Goal: Navigation & Orientation: Find specific page/section

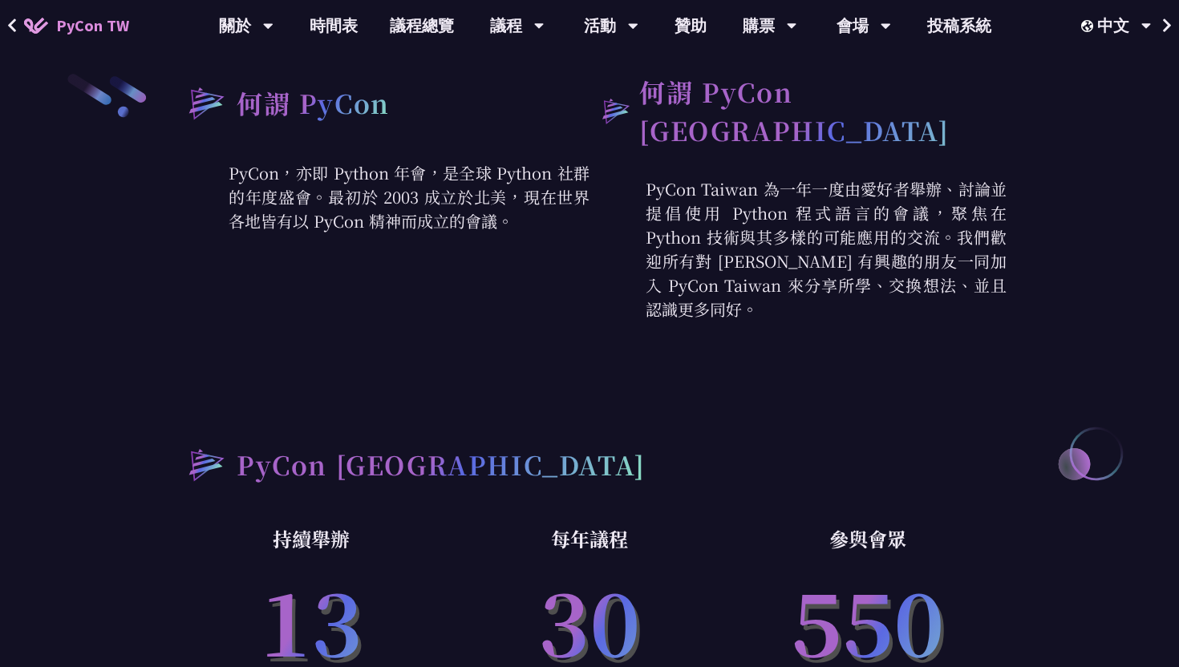
scroll to position [628, 0]
drag, startPoint x: 700, startPoint y: 191, endPoint x: 799, endPoint y: 199, distance: 99.0
click at [799, 199] on p "PyCon Taiwan 為一年一度由愛好者舉辦、討論並提倡使用 Python 程式語言的會議，聚焦在 Python 技術與其多樣的可能應用的交流。我們歡迎所…" at bounding box center [798, 248] width 417 height 144
click at [728, 256] on p "PyCon Taiwan 為一年一度由愛好者舉辦、討論並提倡使用 Python 程式語言的會議，聚焦在 Python 技術與其多樣的可能應用的交流。我們歡迎所…" at bounding box center [798, 248] width 417 height 144
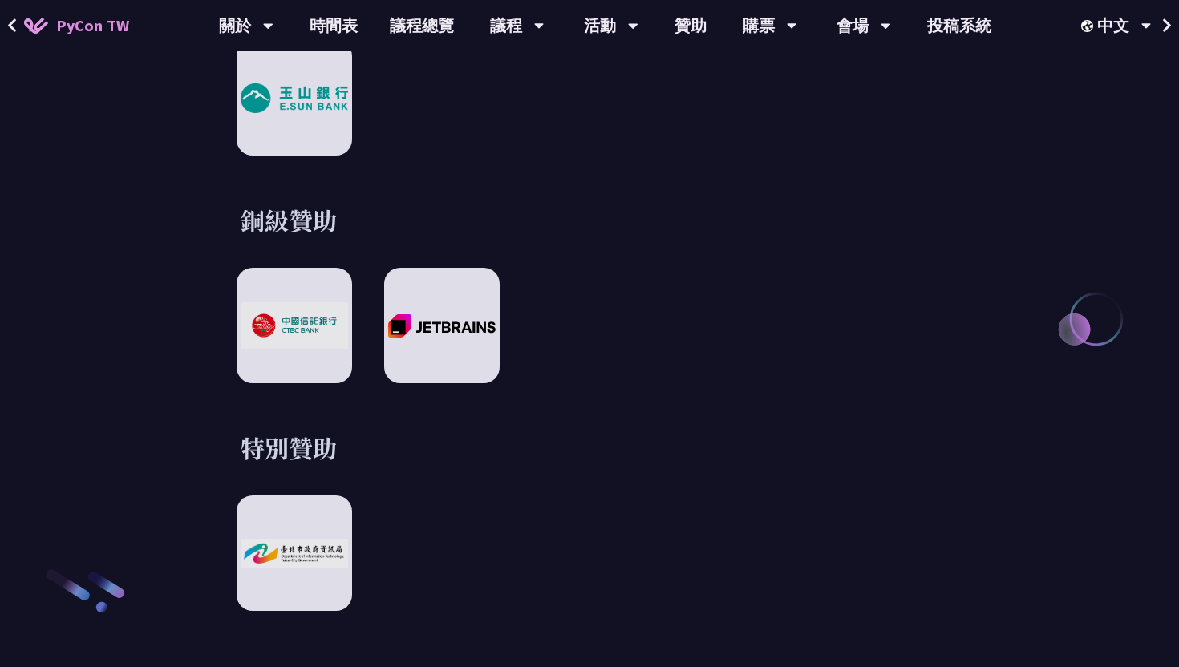
scroll to position [2199, 0]
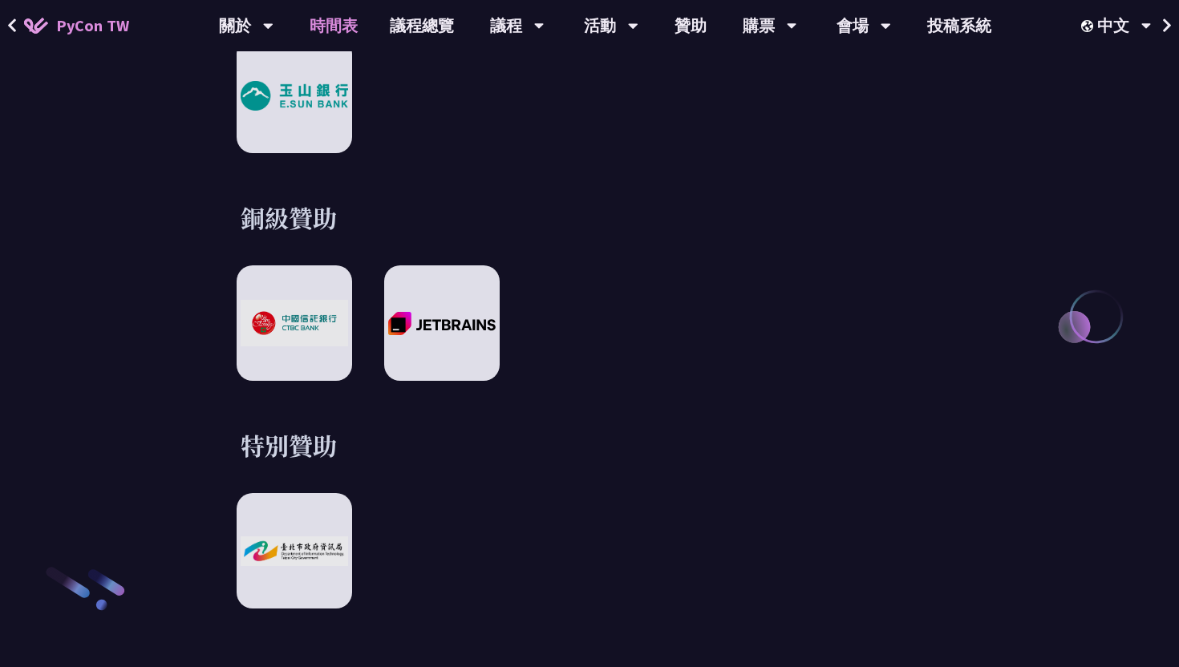
click at [353, 26] on link "時間表" at bounding box center [334, 25] width 80 height 51
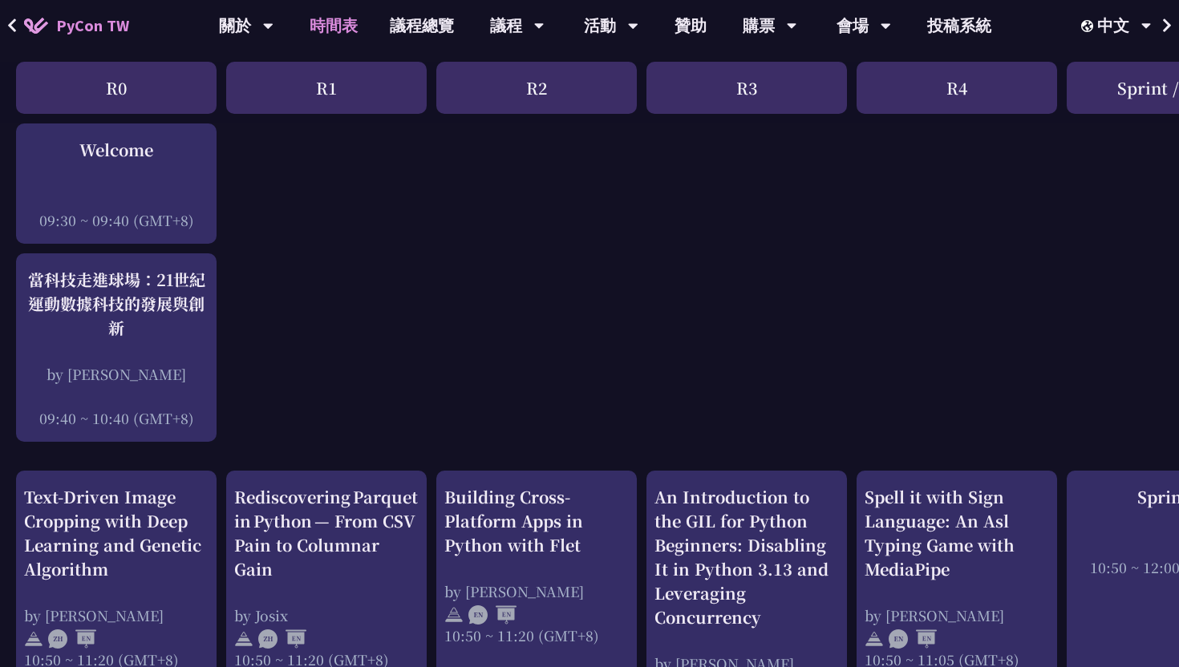
scroll to position [207, 0]
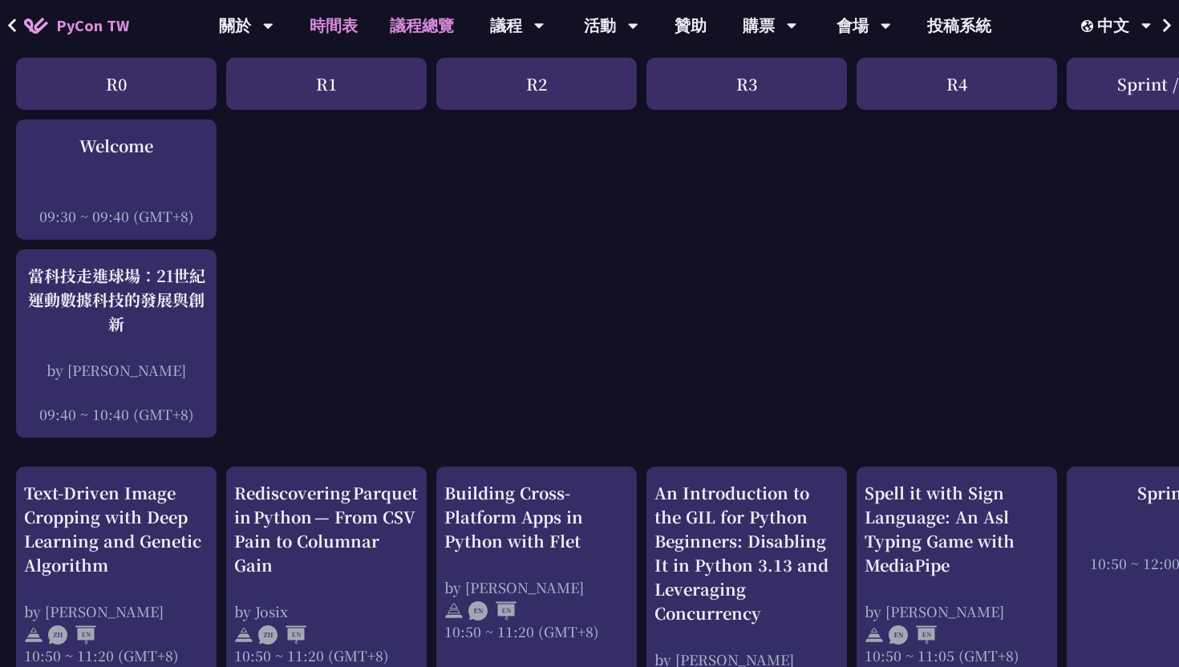
click at [430, 34] on link "議程總覽" at bounding box center [422, 25] width 96 height 51
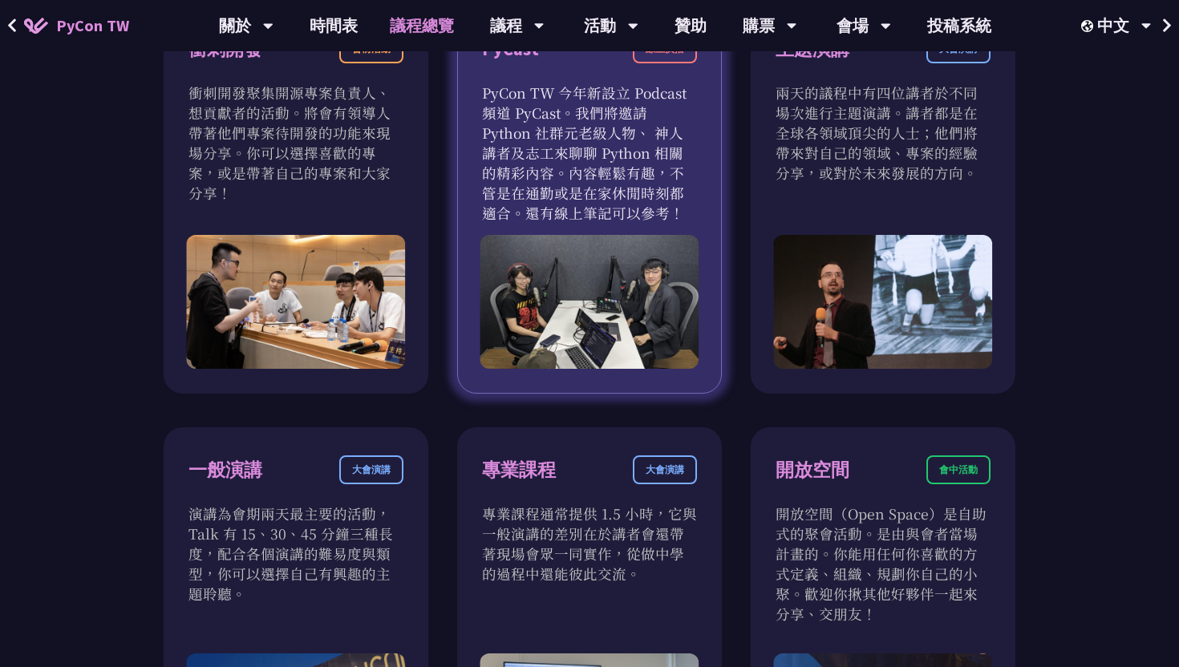
scroll to position [591, 0]
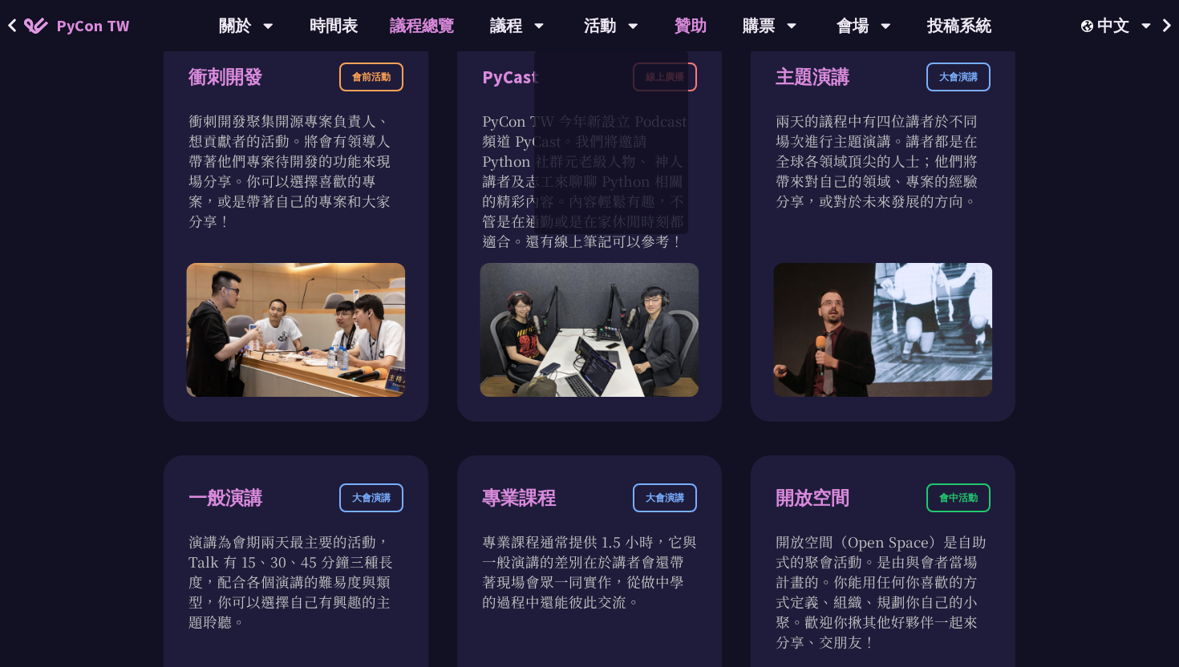
click at [694, 32] on link "贊助" at bounding box center [691, 25] width 64 height 51
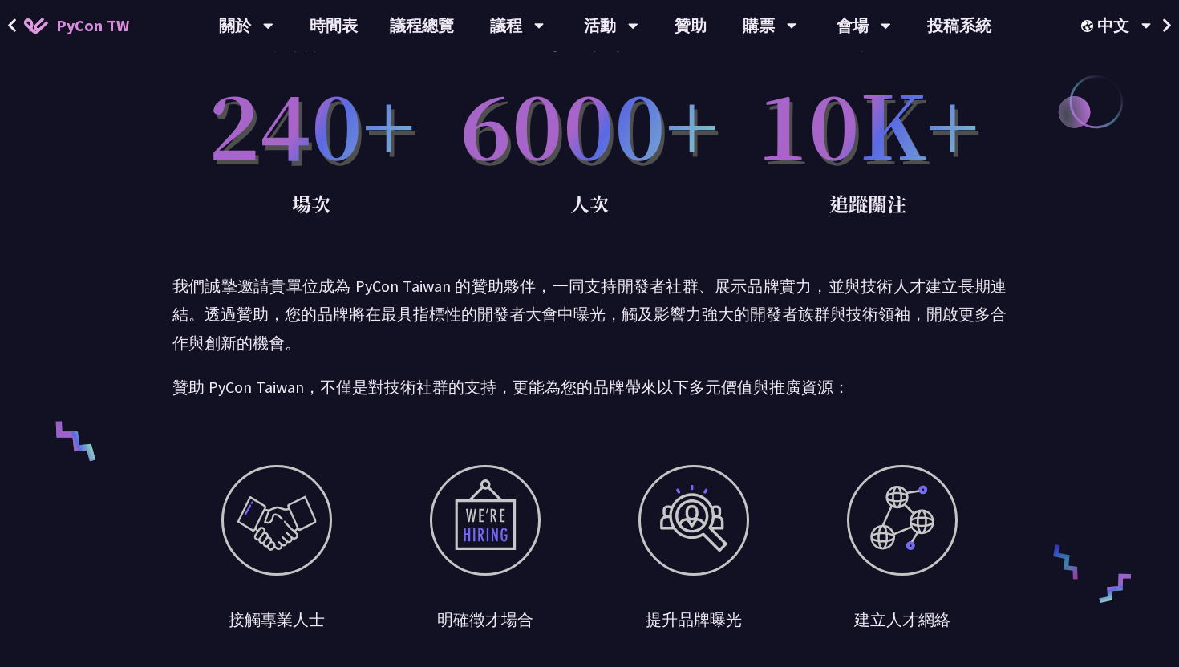
scroll to position [159, 0]
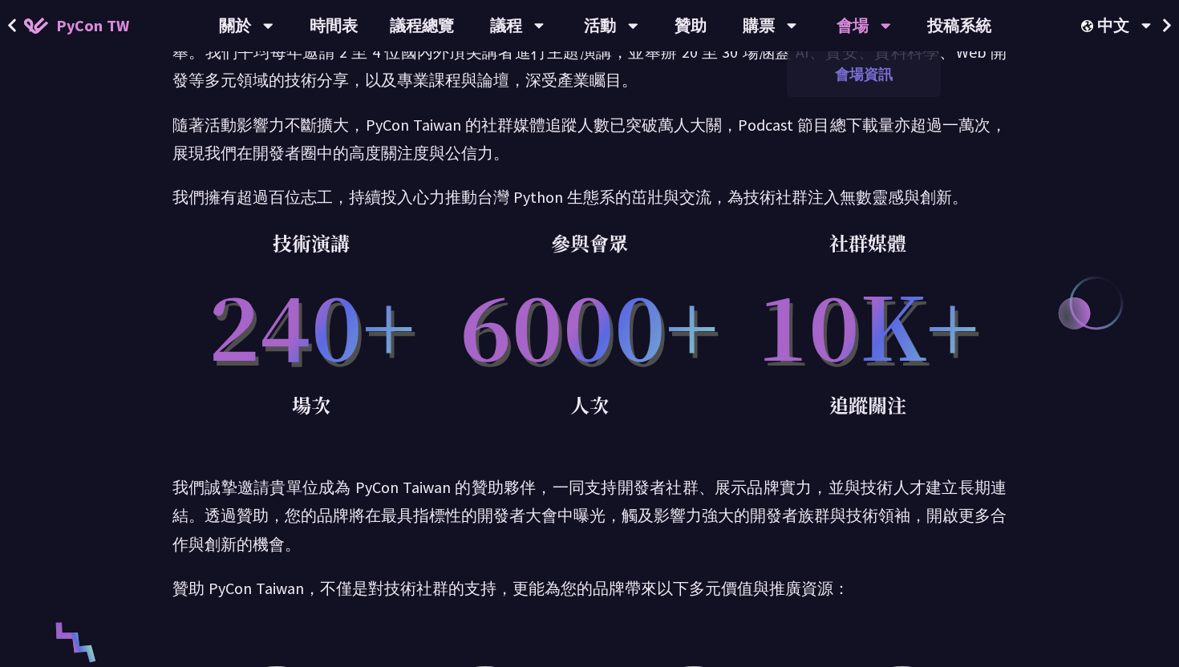
click at [855, 69] on link "會場資訊" at bounding box center [864, 74] width 154 height 38
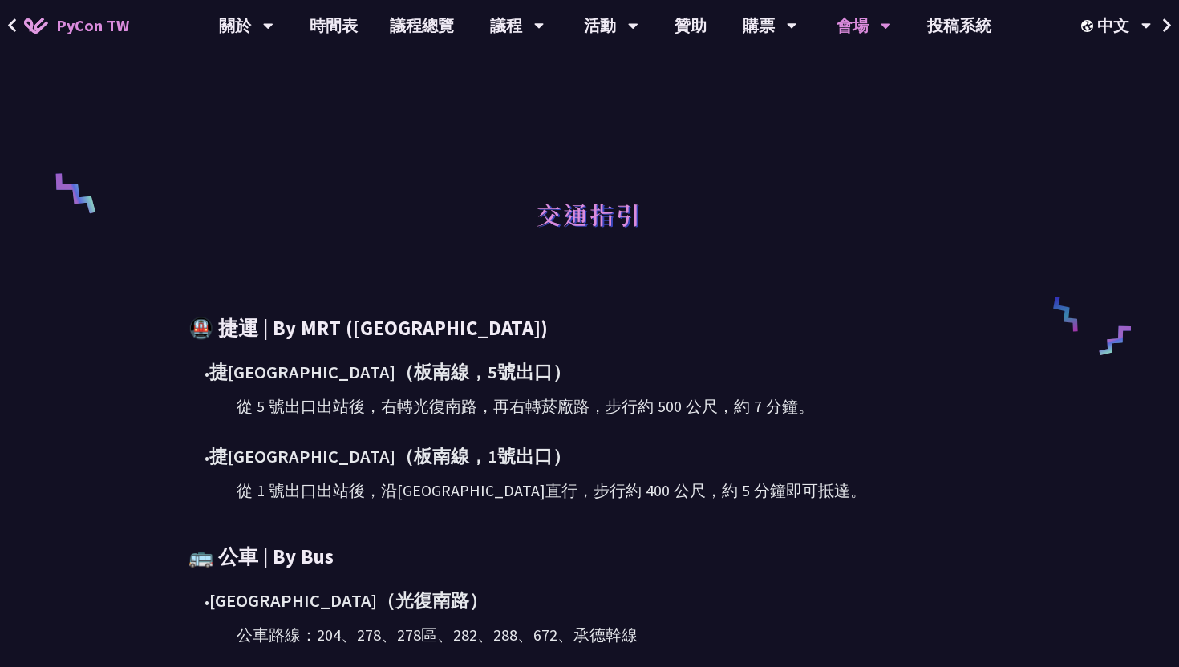
scroll to position [614, 0]
